Goal: Transaction & Acquisition: Book appointment/travel/reservation

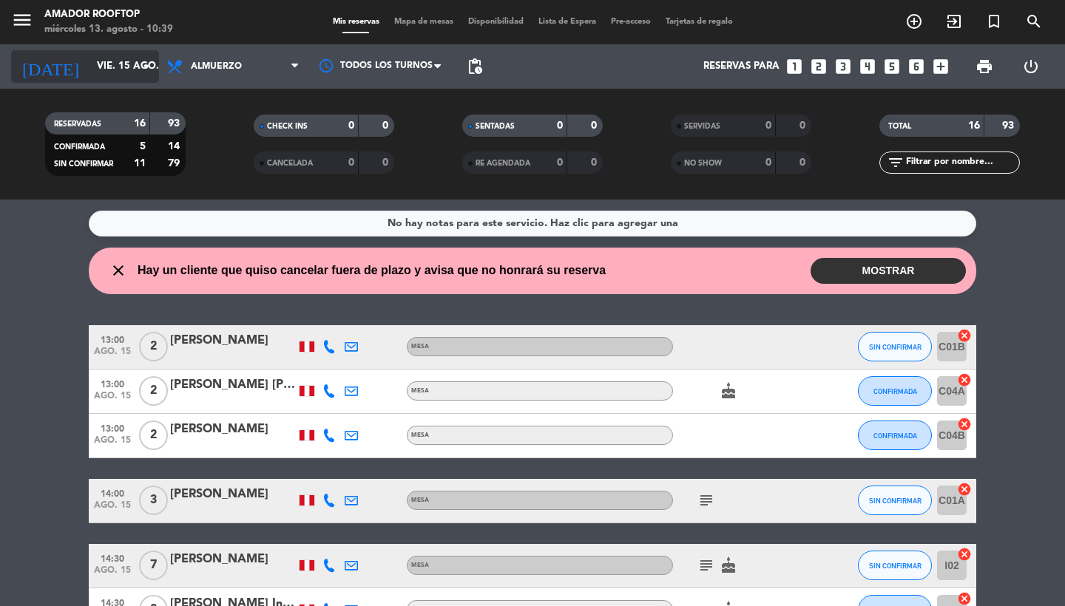
click at [108, 72] on input "vie. 15 ago." at bounding box center [154, 66] width 130 height 27
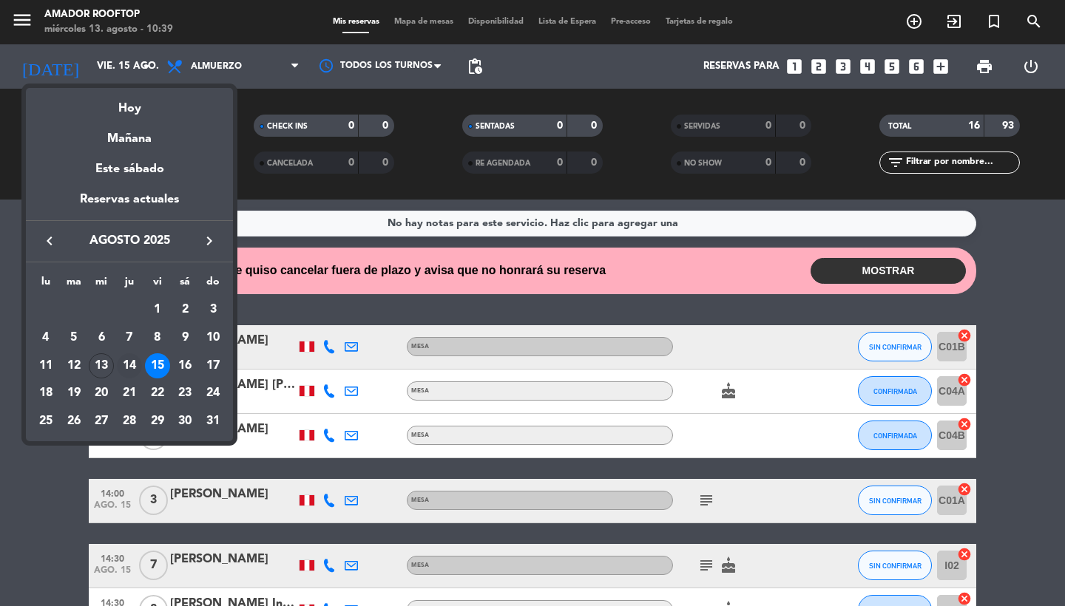
click at [129, 373] on div "14" at bounding box center [129, 365] width 25 height 25
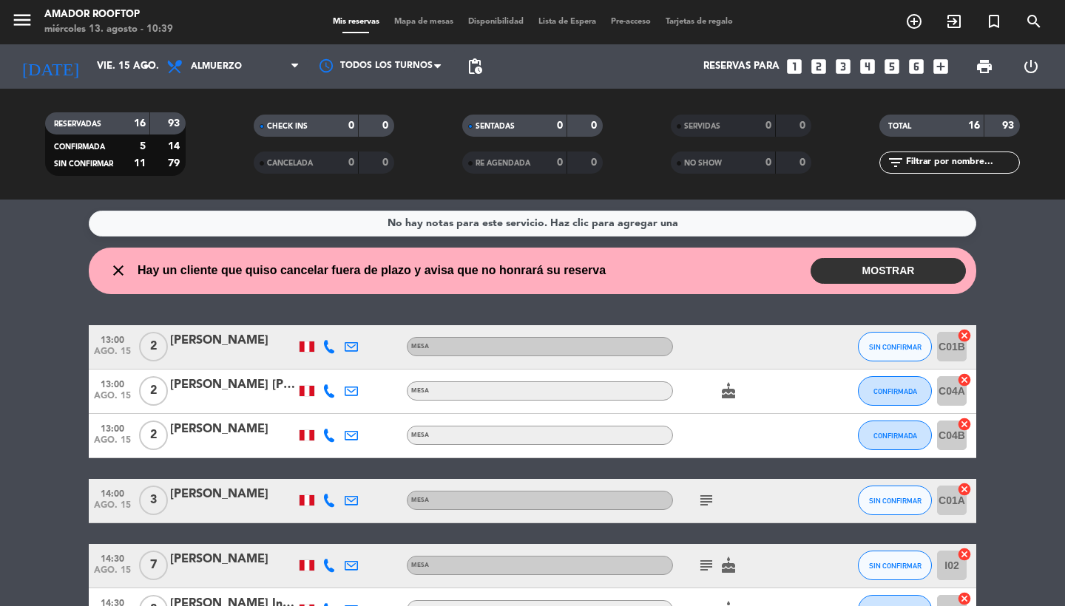
type input "jue. 14 ago."
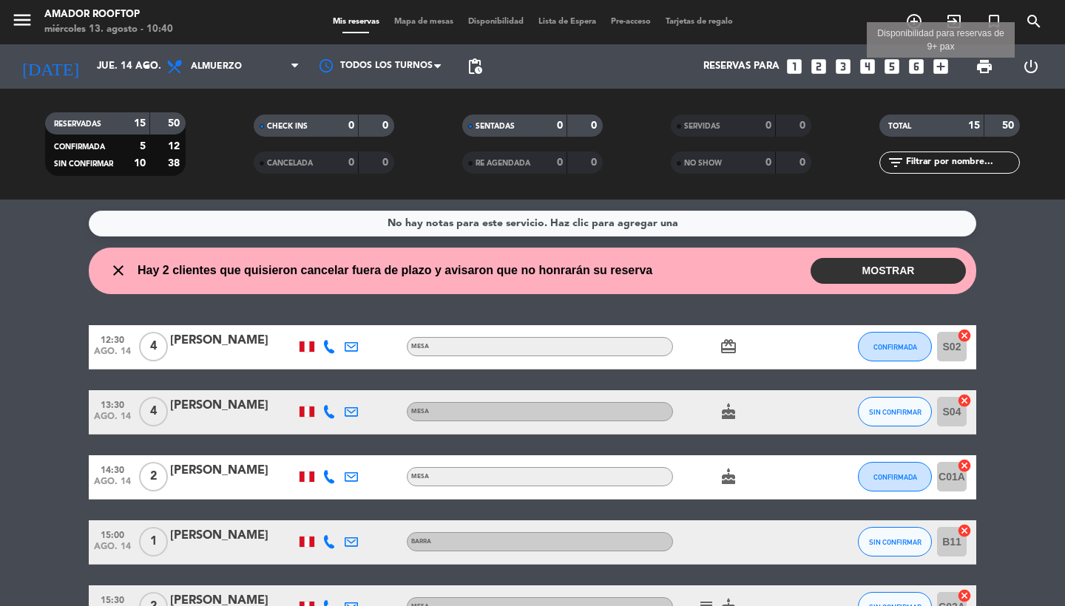
click at [942, 67] on icon "add_box" at bounding box center [940, 66] width 19 height 19
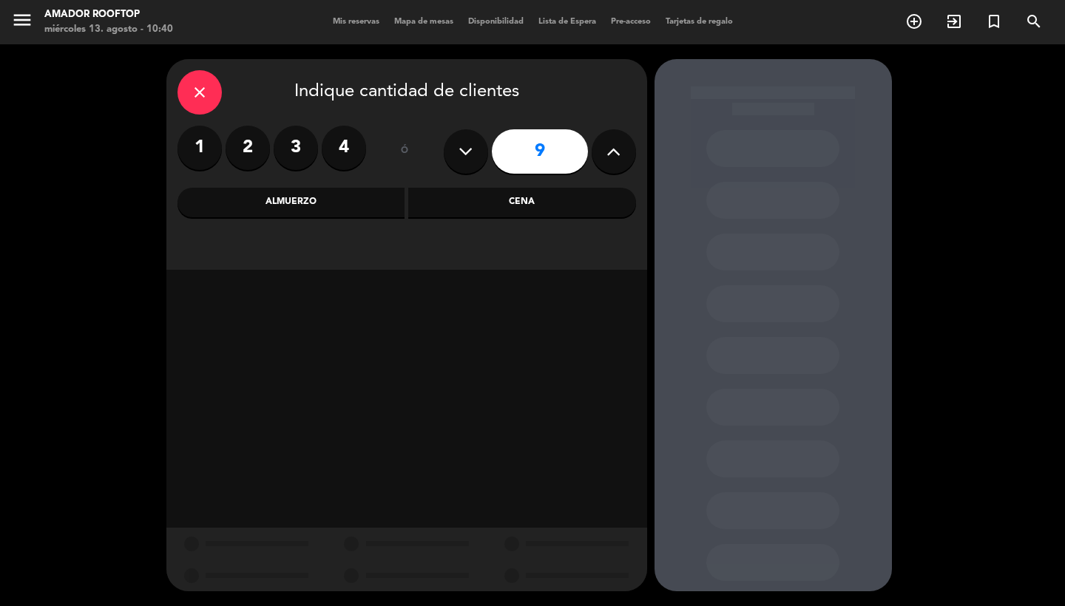
click at [617, 147] on icon at bounding box center [613, 151] width 14 height 22
type input "10"
click at [332, 193] on div "Almuerzo" at bounding box center [291, 203] width 228 height 30
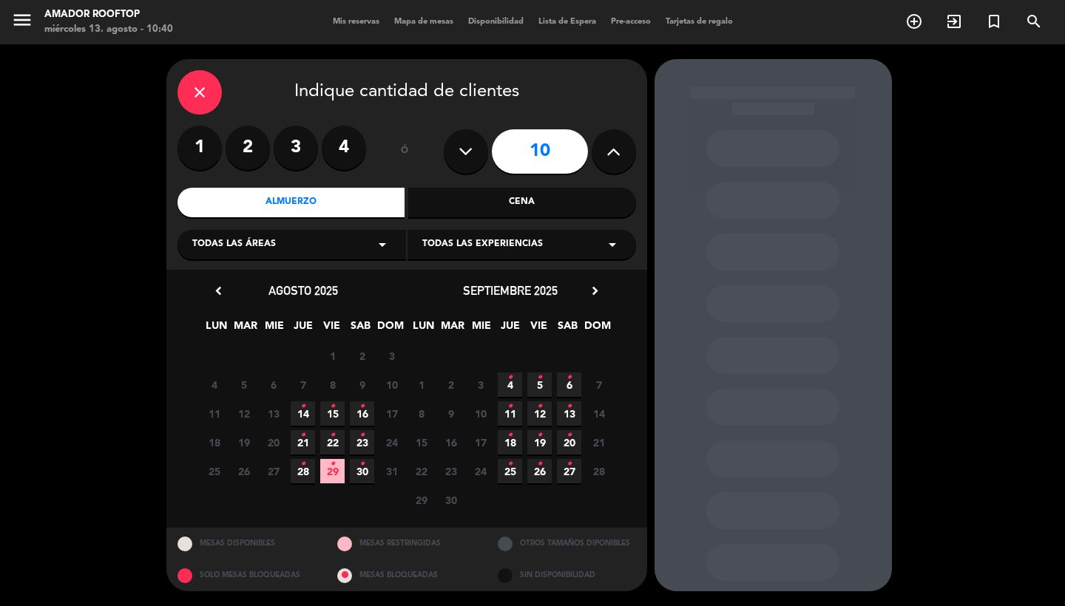
click at [305, 411] on span "14 •" at bounding box center [303, 414] width 24 height 24
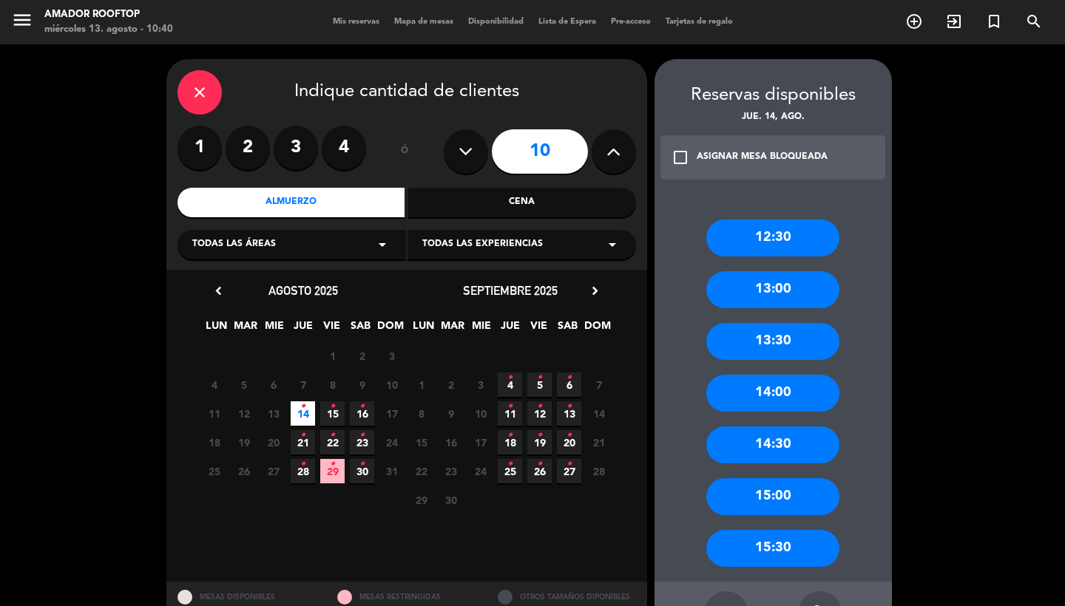
click at [800, 232] on div "12:30" at bounding box center [772, 238] width 133 height 37
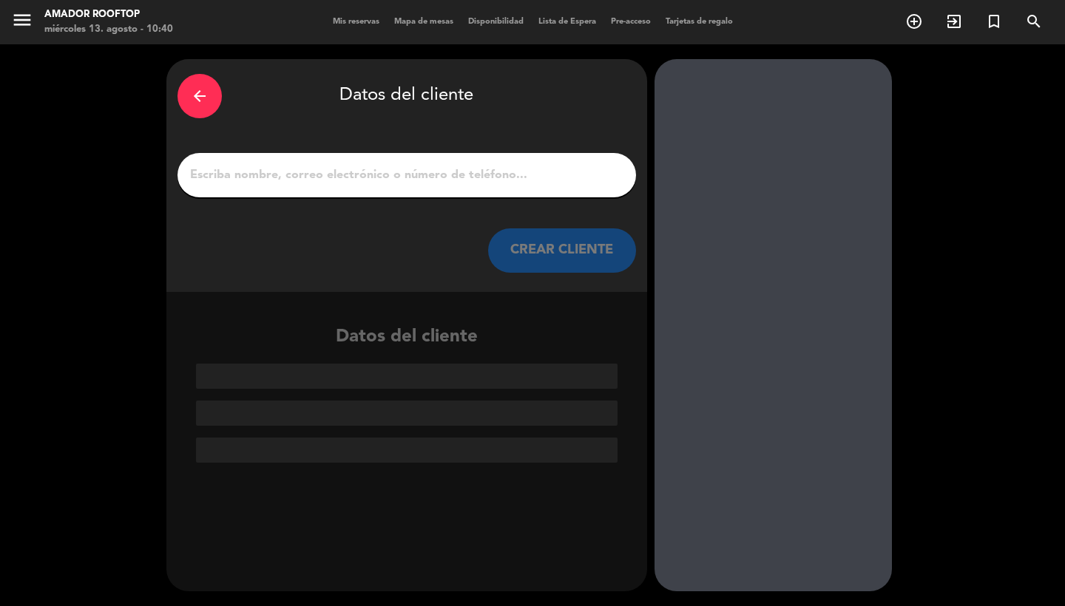
click at [419, 181] on input "1" at bounding box center [407, 175] width 436 height 21
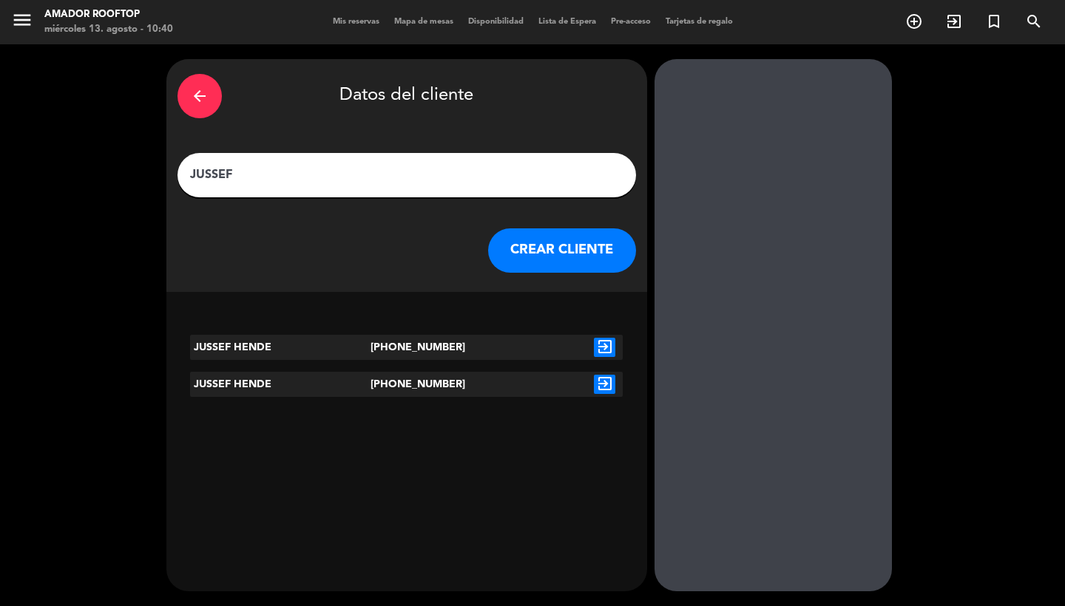
type input "JUSSEF"
click at [599, 350] on icon "exit_to_app" at bounding box center [604, 347] width 21 height 19
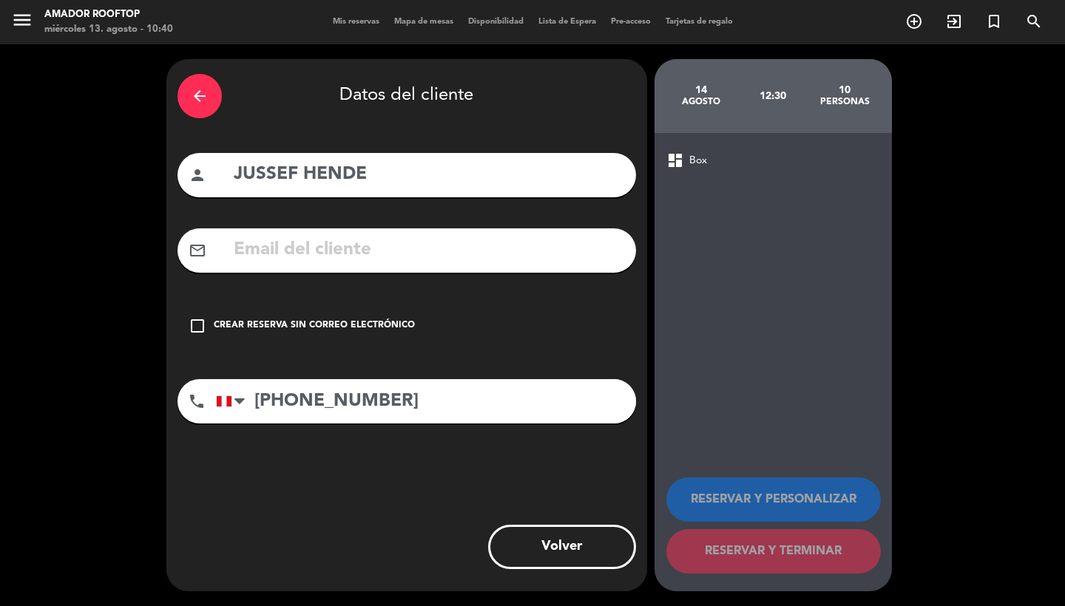
click at [368, 327] on div "Crear reserva sin correo electrónico" at bounding box center [314, 326] width 201 height 15
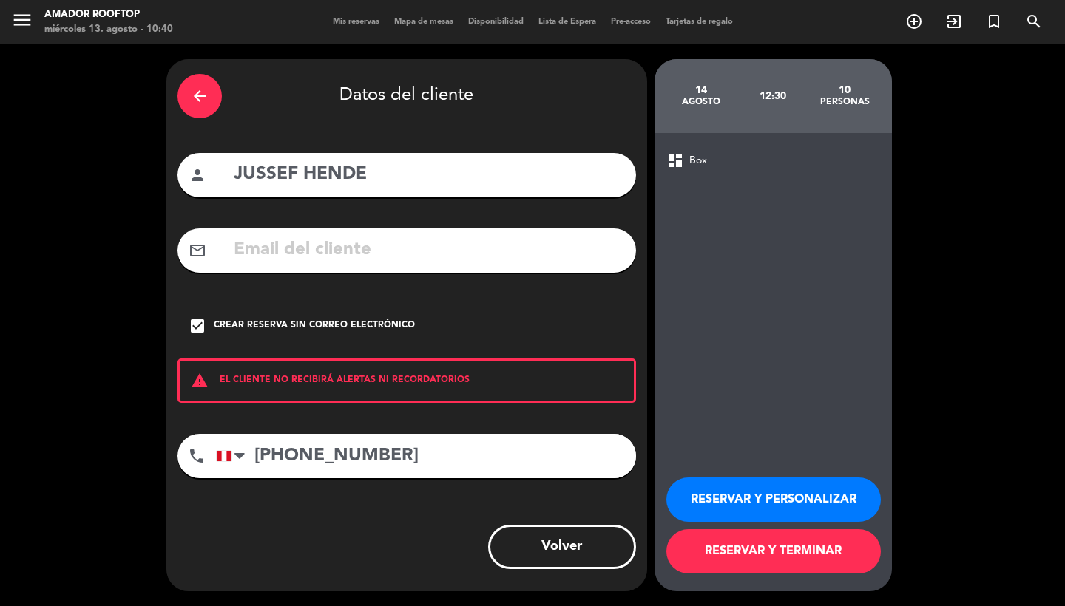
click at [811, 491] on button "RESERVAR Y PERSONALIZAR" at bounding box center [773, 500] width 214 height 44
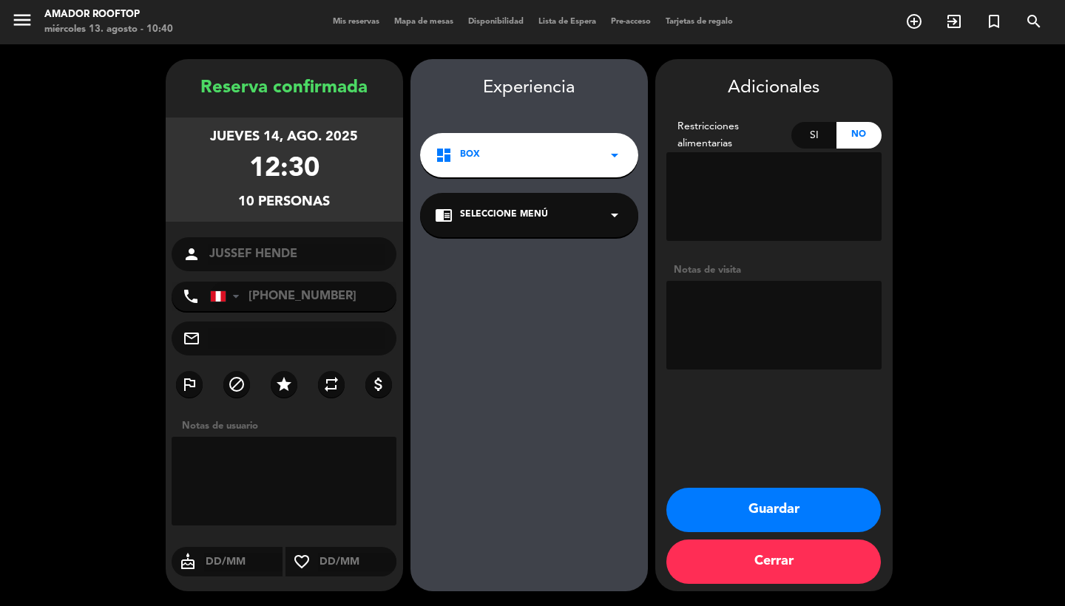
click at [717, 295] on textarea at bounding box center [773, 325] width 215 height 89
type textarea "LLEGA 12:45 PM/ BOX 6 O 7"
click at [753, 509] on button "Guardar" at bounding box center [773, 510] width 214 height 44
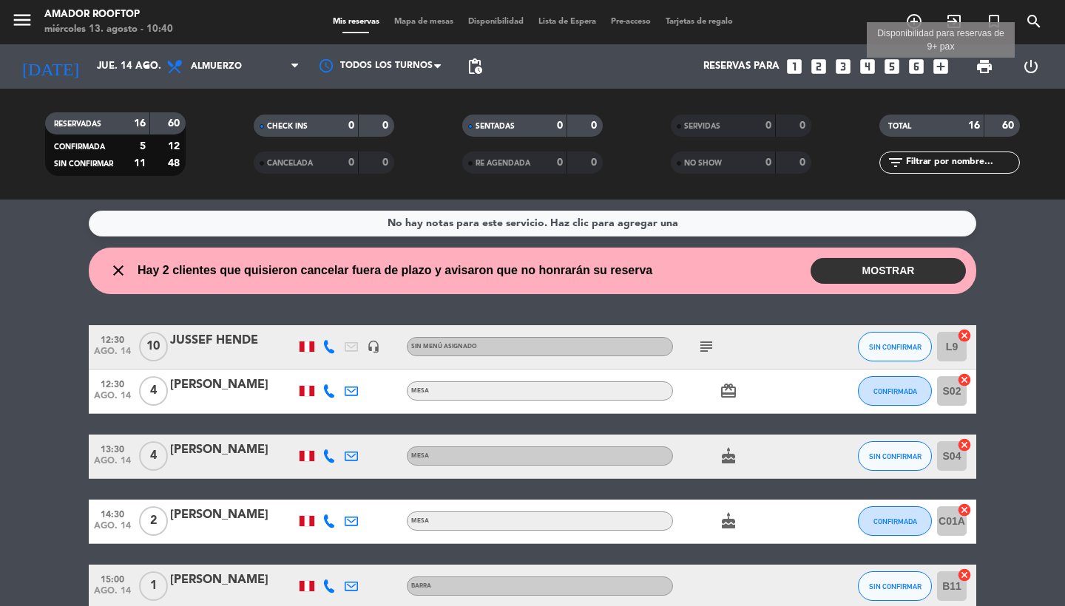
click at [943, 63] on icon "add_box" at bounding box center [940, 66] width 19 height 19
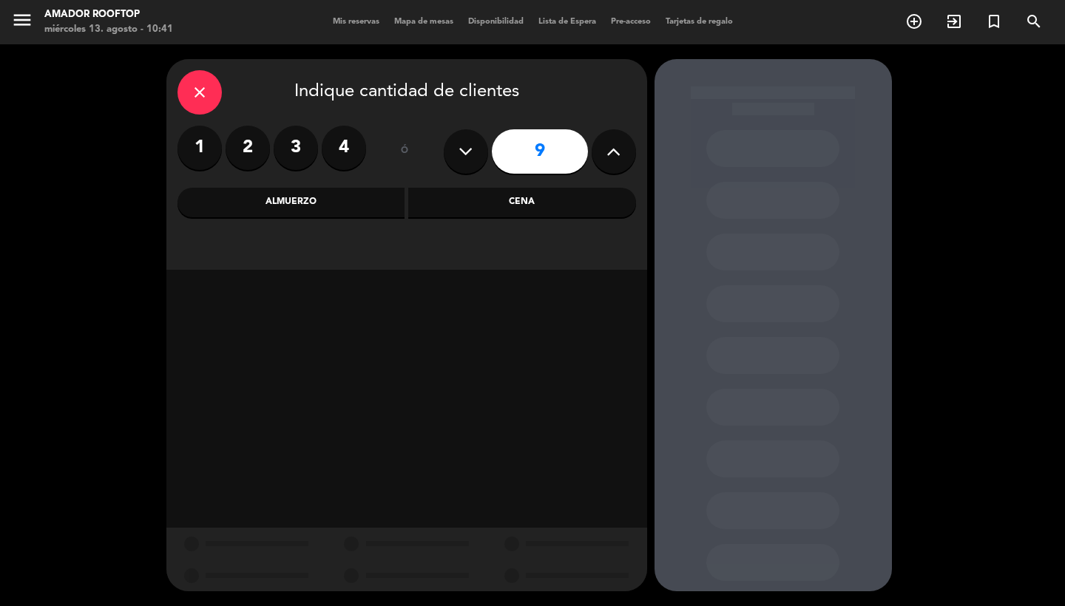
click at [623, 148] on button at bounding box center [614, 151] width 44 height 44
type input "10"
click at [314, 208] on div "Almuerzo" at bounding box center [291, 203] width 228 height 30
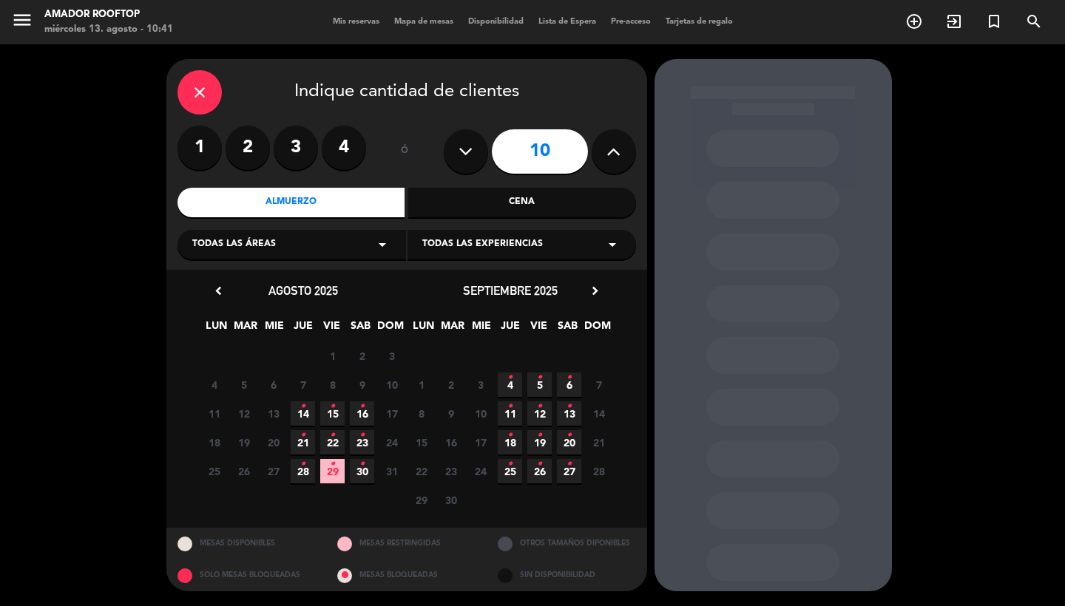
click at [305, 410] on span "14 •" at bounding box center [303, 414] width 24 height 24
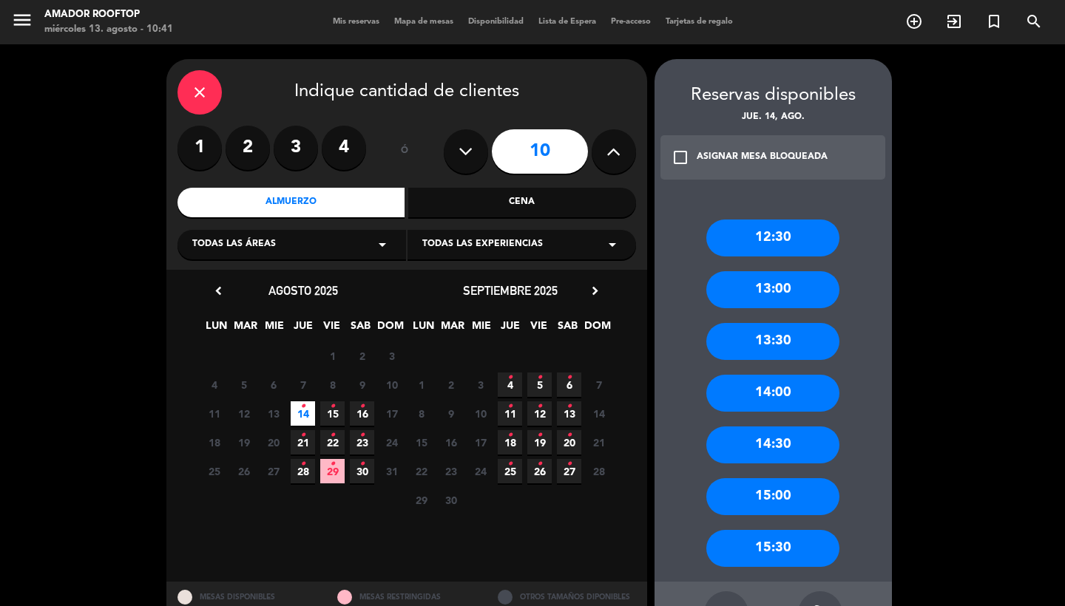
click at [779, 240] on div "12:30" at bounding box center [772, 238] width 133 height 37
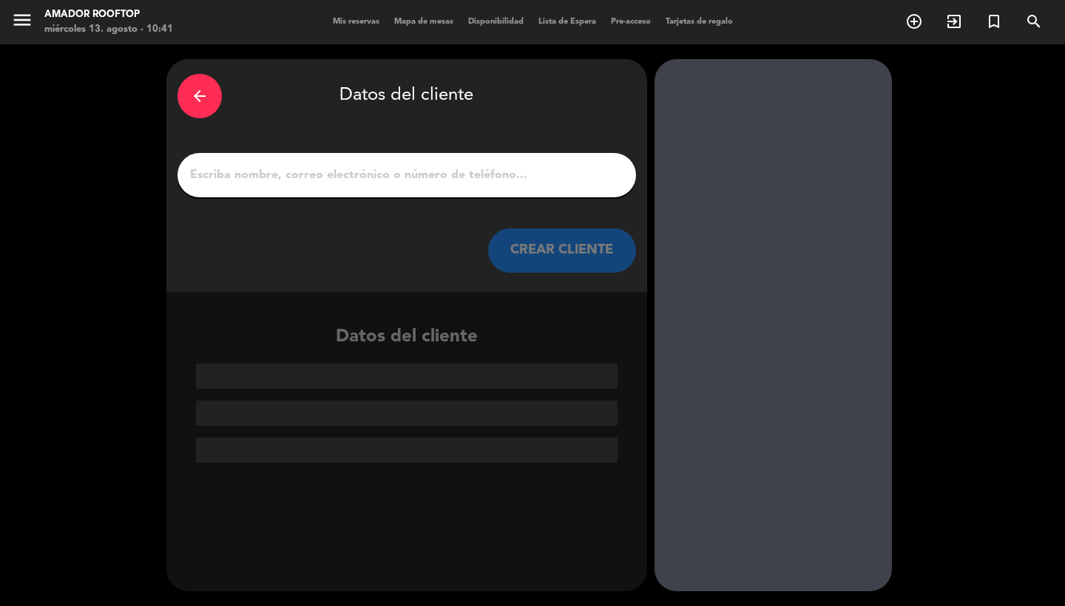
click at [393, 183] on input "1" at bounding box center [407, 175] width 436 height 21
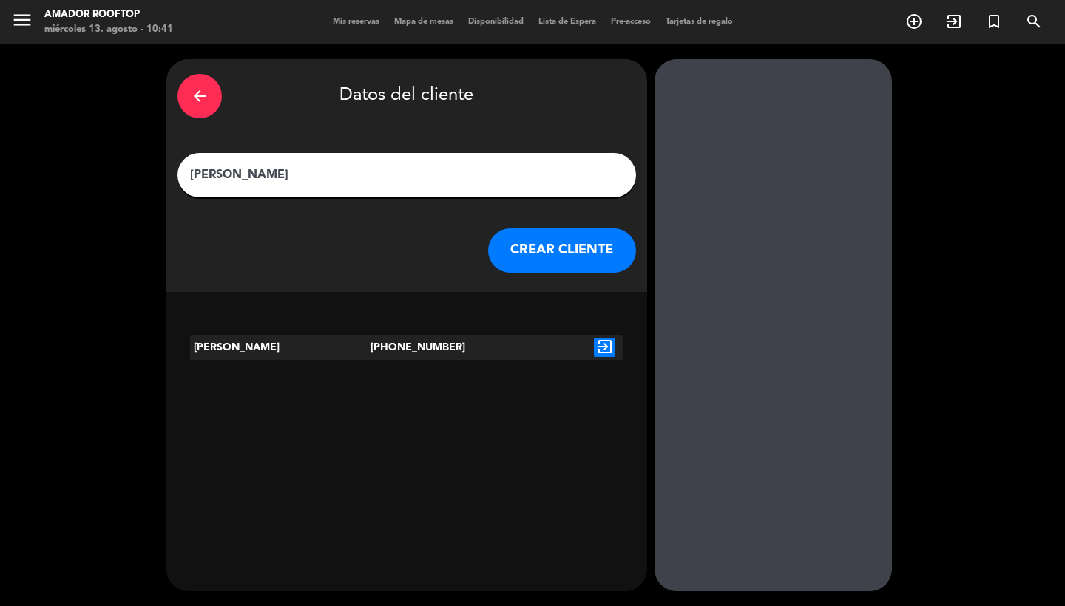
type input "[PERSON_NAME]"
click at [600, 347] on icon "exit_to_app" at bounding box center [604, 347] width 21 height 19
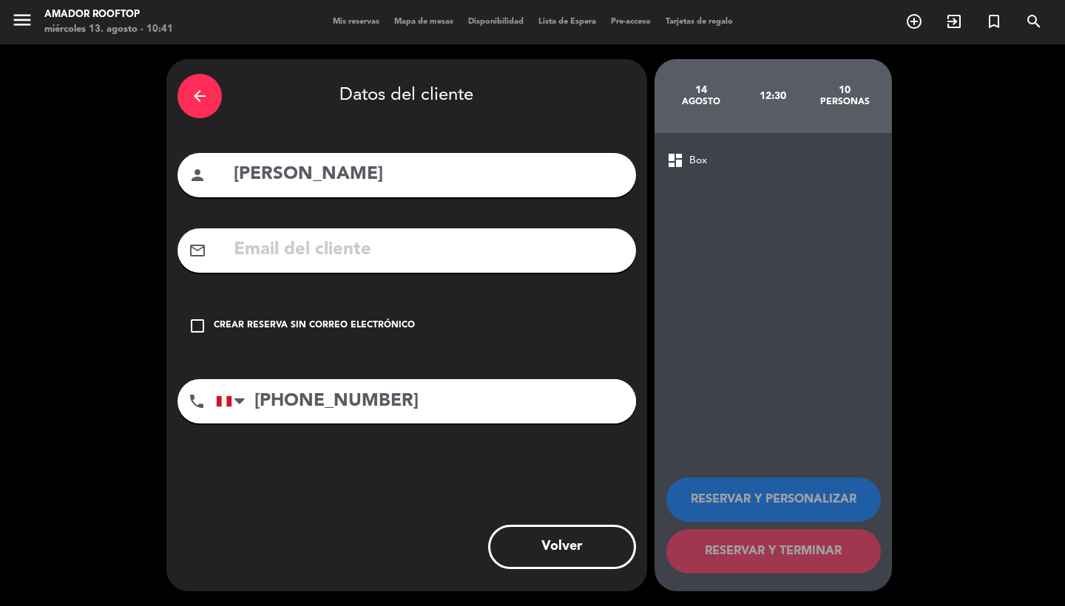
click at [382, 317] on div "check_box_outline_blank Crear reserva sin correo electrónico" at bounding box center [406, 326] width 458 height 44
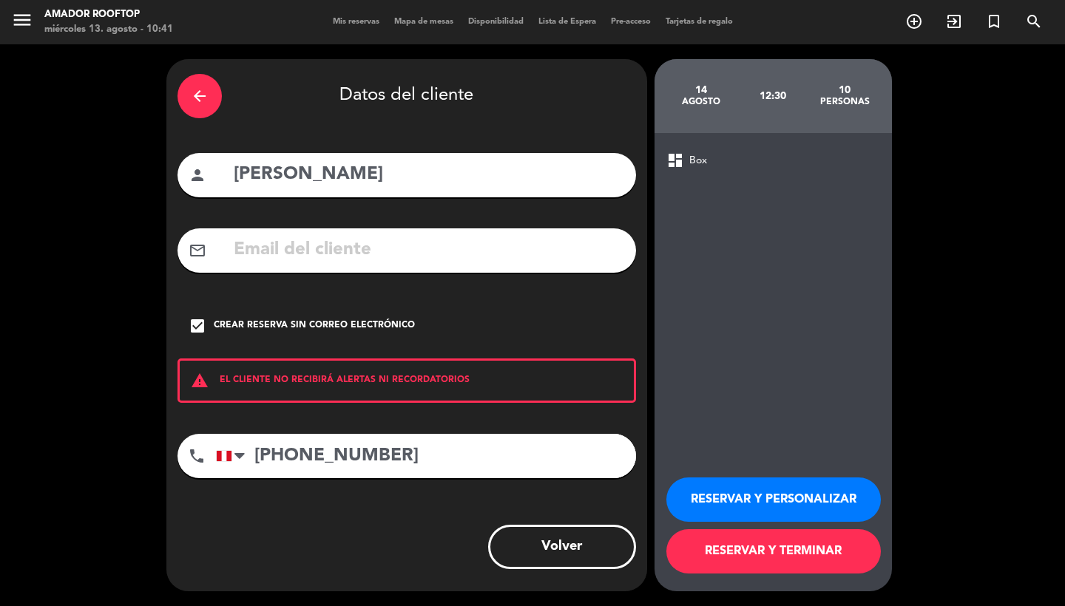
click at [762, 495] on button "RESERVAR Y PERSONALIZAR" at bounding box center [773, 500] width 214 height 44
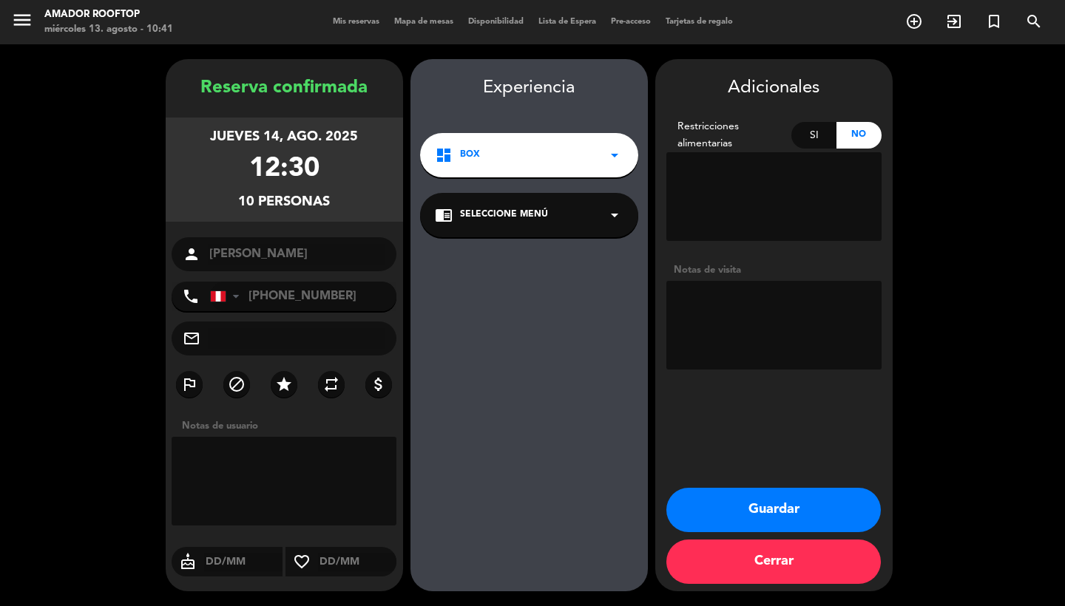
click at [722, 294] on textarea at bounding box center [773, 325] width 215 height 89
type textarea "BOX 5"
click at [739, 495] on button "Guardar" at bounding box center [773, 510] width 214 height 44
